Goal: Task Accomplishment & Management: Manage account settings

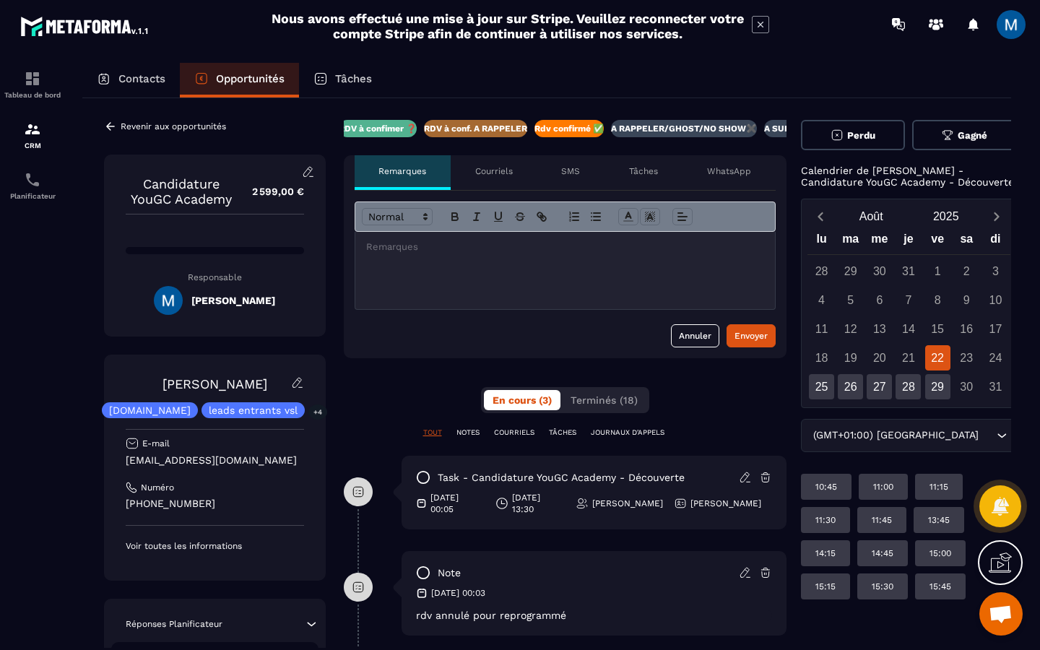
click at [99, 129] on div "Revenir aux opportunités Candidature YouGC Academy 2 599,00 € Responsable [PERS…" at bounding box center [546, 496] width 929 height 797
click at [115, 129] on icon at bounding box center [110, 126] width 13 height 13
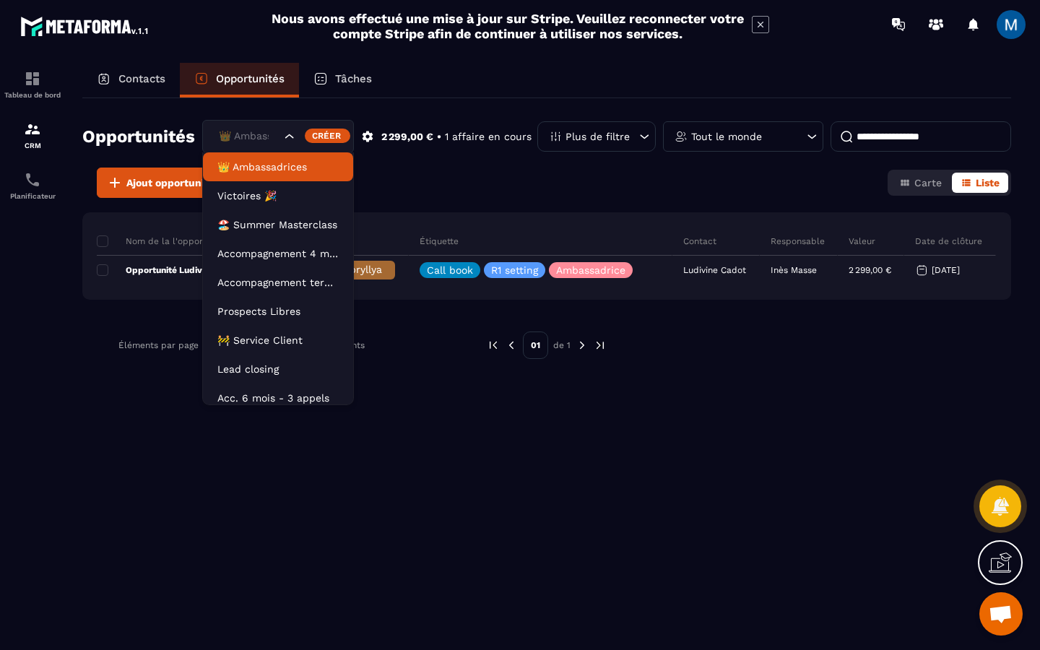
click at [290, 133] on icon "Search for option" at bounding box center [289, 136] width 14 height 14
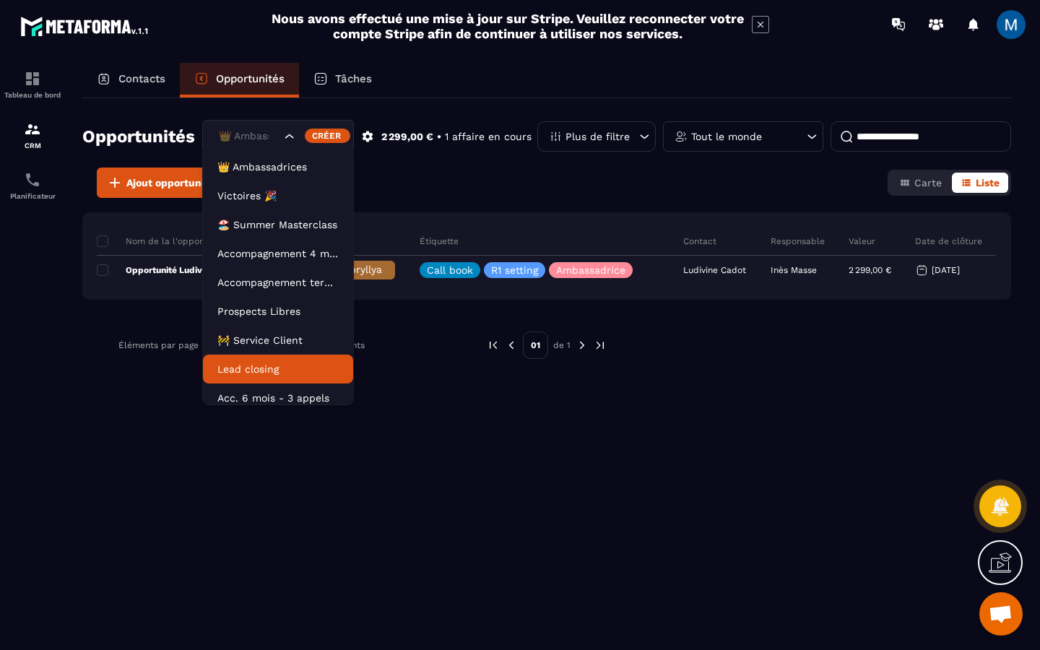
click at [289, 363] on p "Lead closing" at bounding box center [277, 369] width 121 height 14
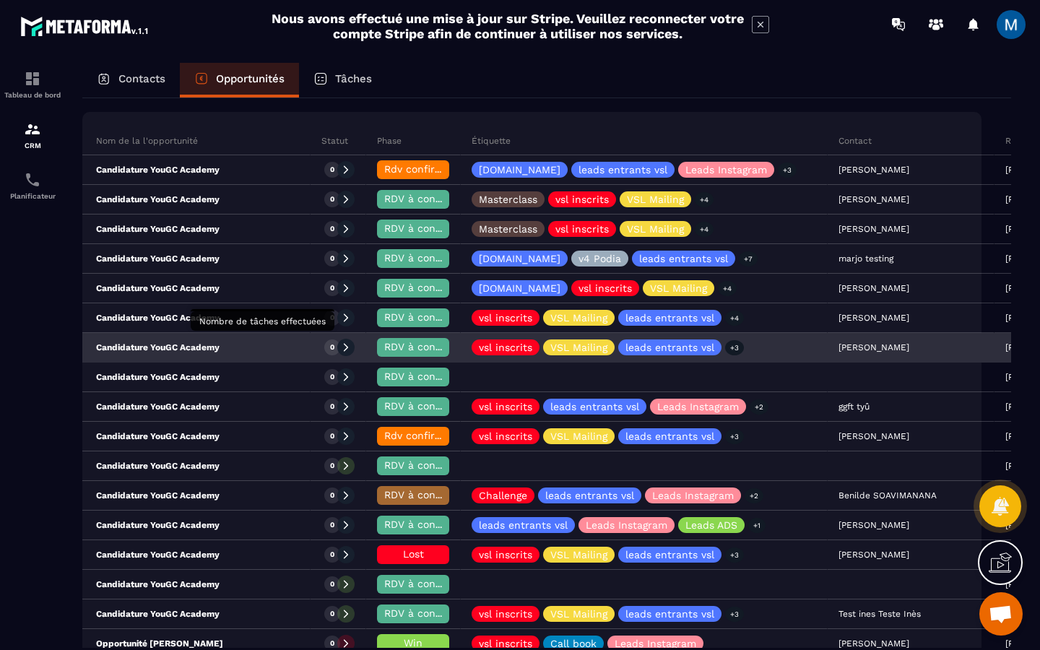
scroll to position [153, 0]
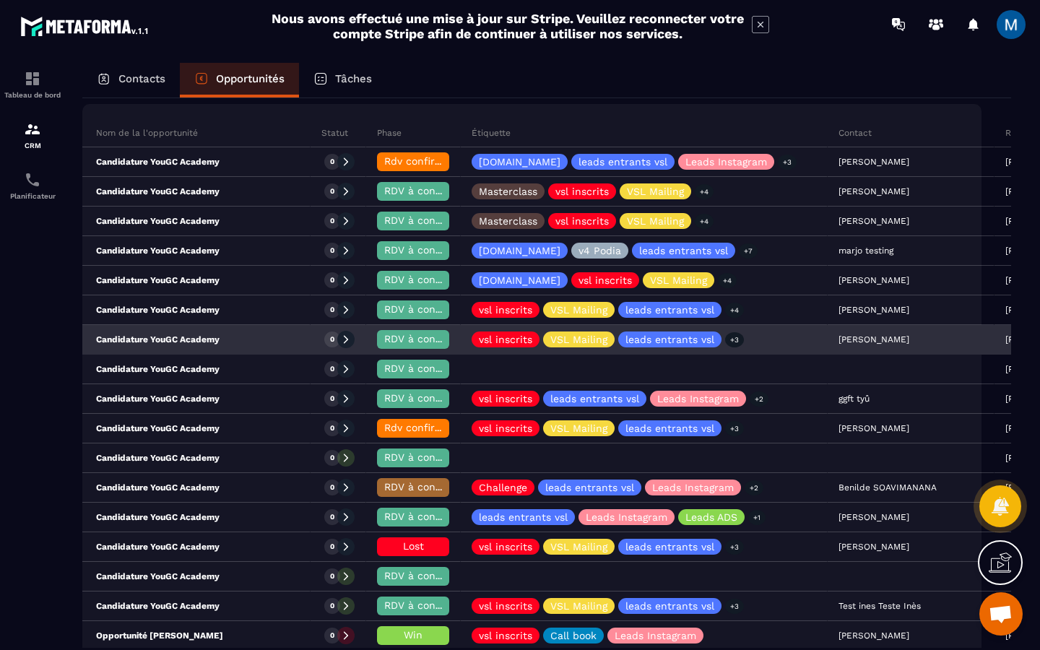
click at [220, 342] on div "Candidature YouGC Academy" at bounding box center [188, 340] width 243 height 29
